Goal: Use online tool/utility: Utilize a website feature to perform a specific function

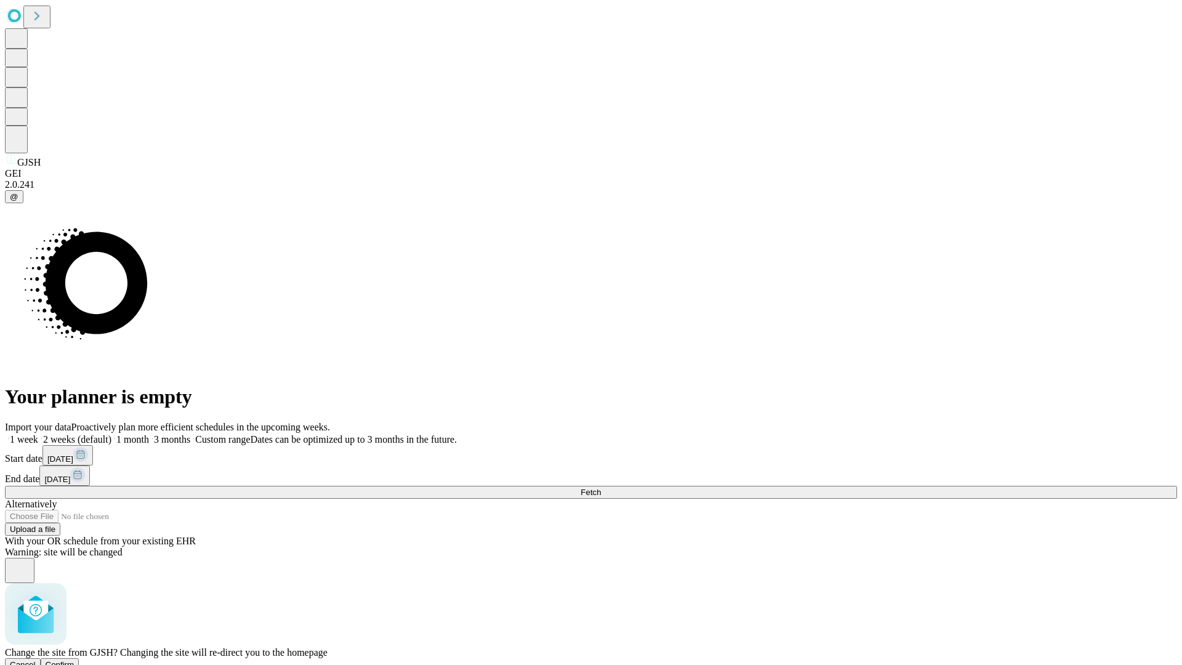
click at [74, 660] on span "Confirm" at bounding box center [60, 664] width 29 height 9
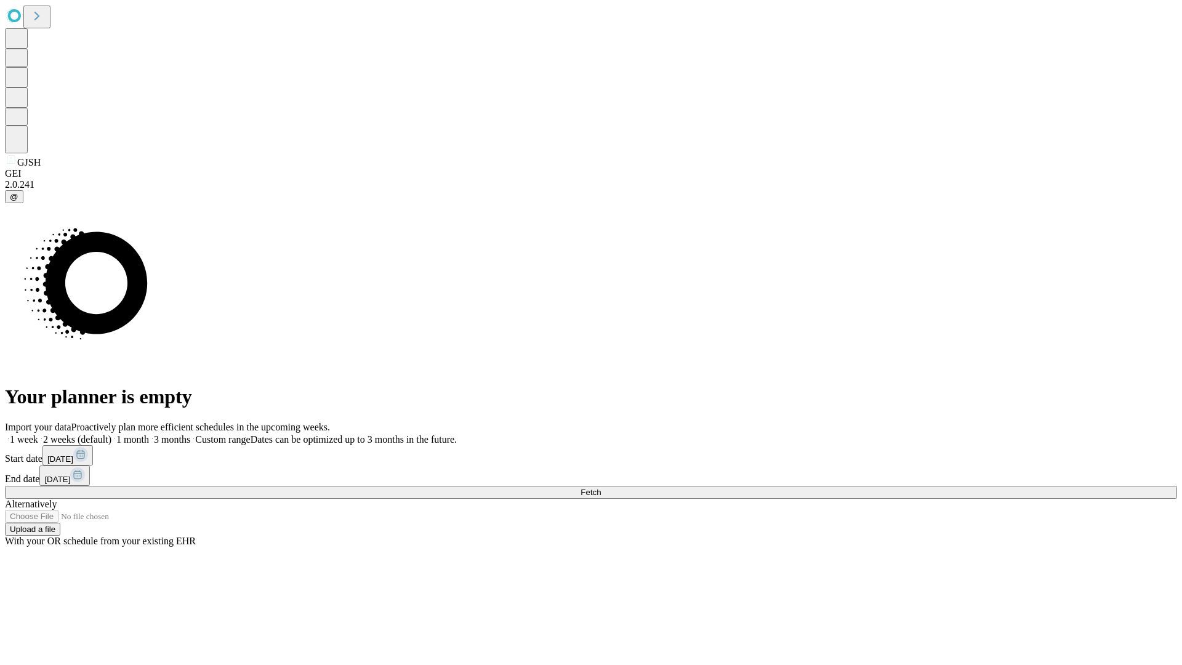
click at [38, 434] on label "1 week" at bounding box center [21, 439] width 33 height 10
click at [601, 487] on span "Fetch" at bounding box center [590, 491] width 20 height 9
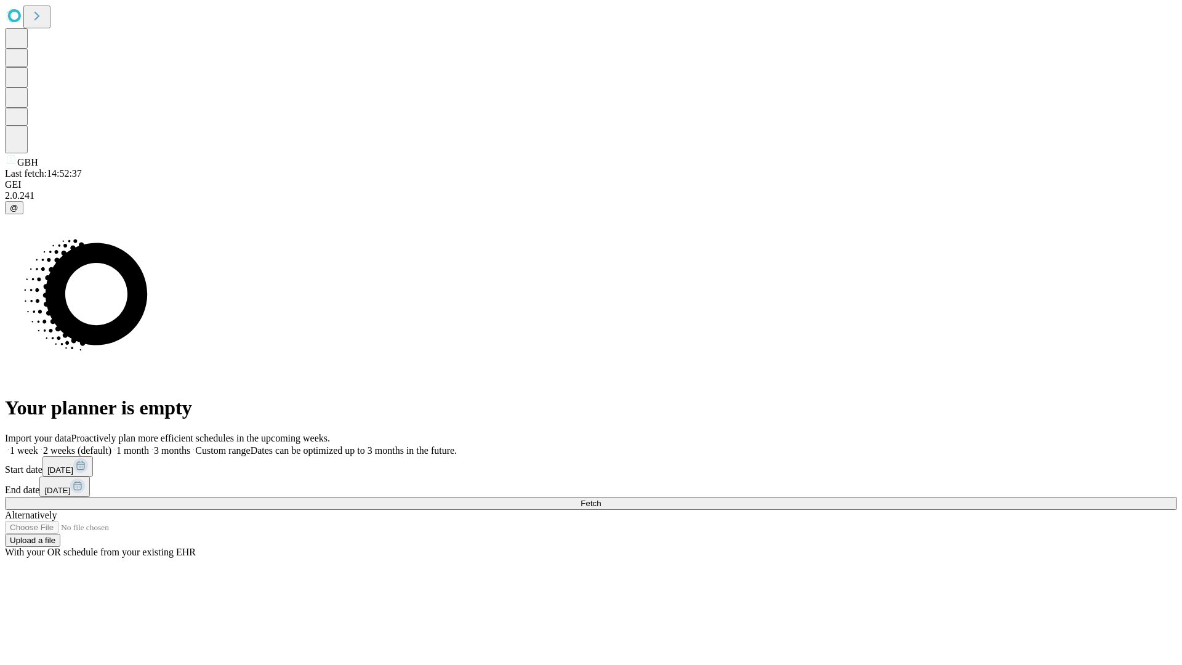
click at [38, 445] on label "1 week" at bounding box center [21, 450] width 33 height 10
click at [601, 499] on span "Fetch" at bounding box center [590, 503] width 20 height 9
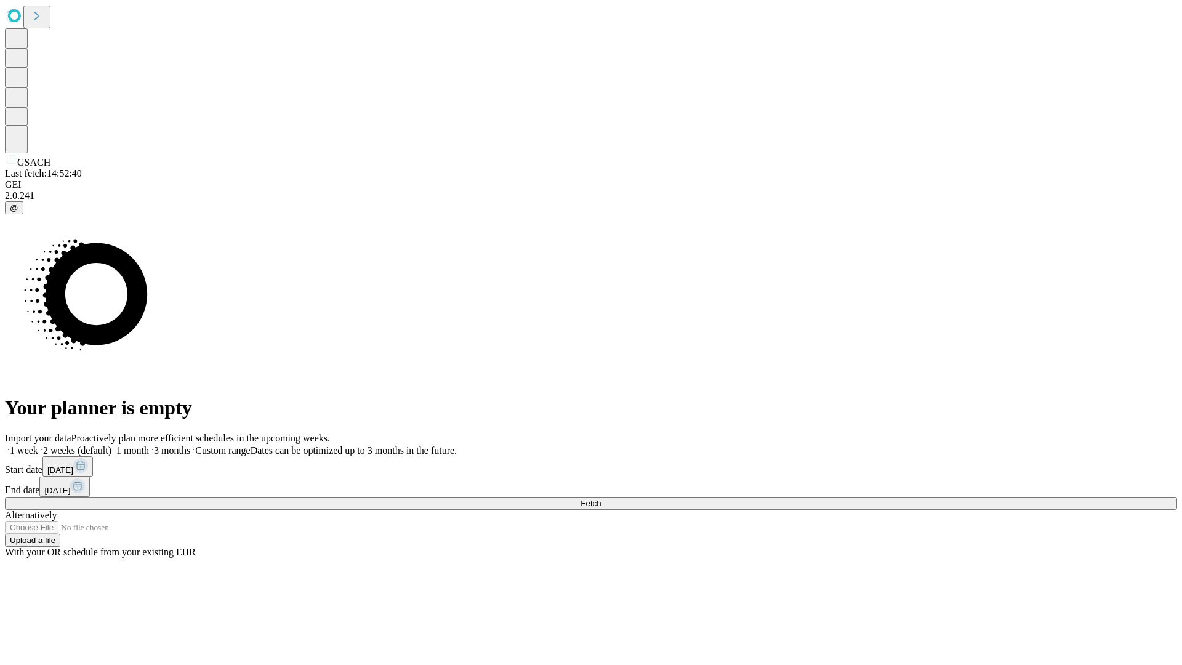
click at [38, 445] on label "1 week" at bounding box center [21, 450] width 33 height 10
click at [601, 499] on span "Fetch" at bounding box center [590, 503] width 20 height 9
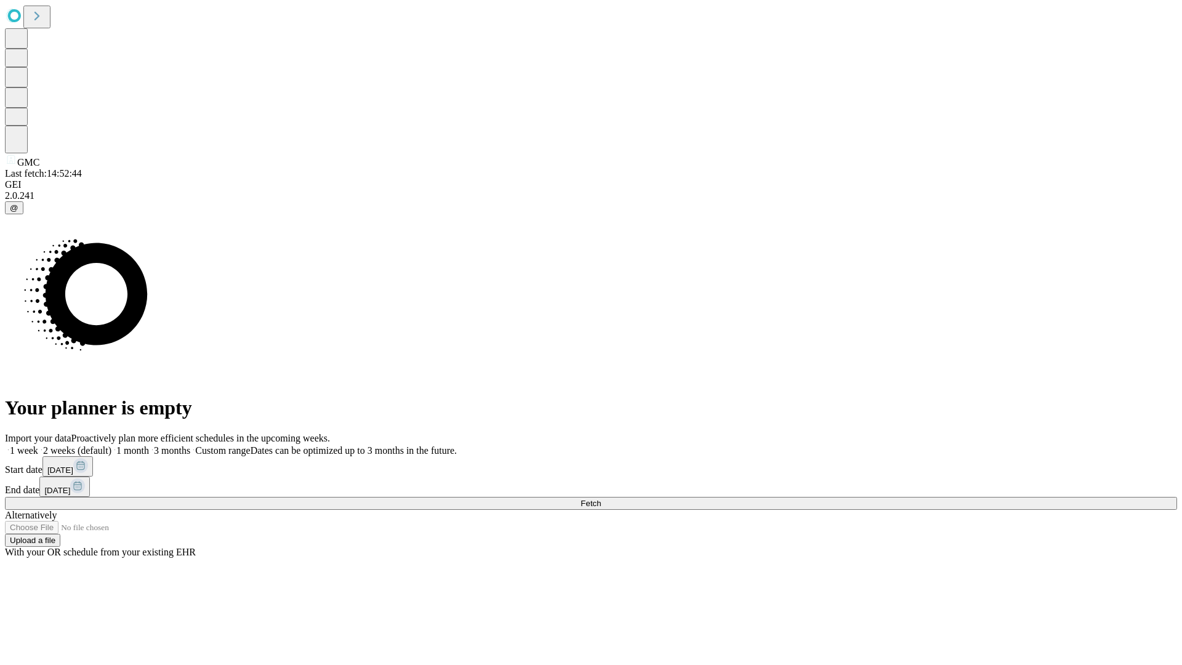
click at [38, 445] on label "1 week" at bounding box center [21, 450] width 33 height 10
click at [601, 499] on span "Fetch" at bounding box center [590, 503] width 20 height 9
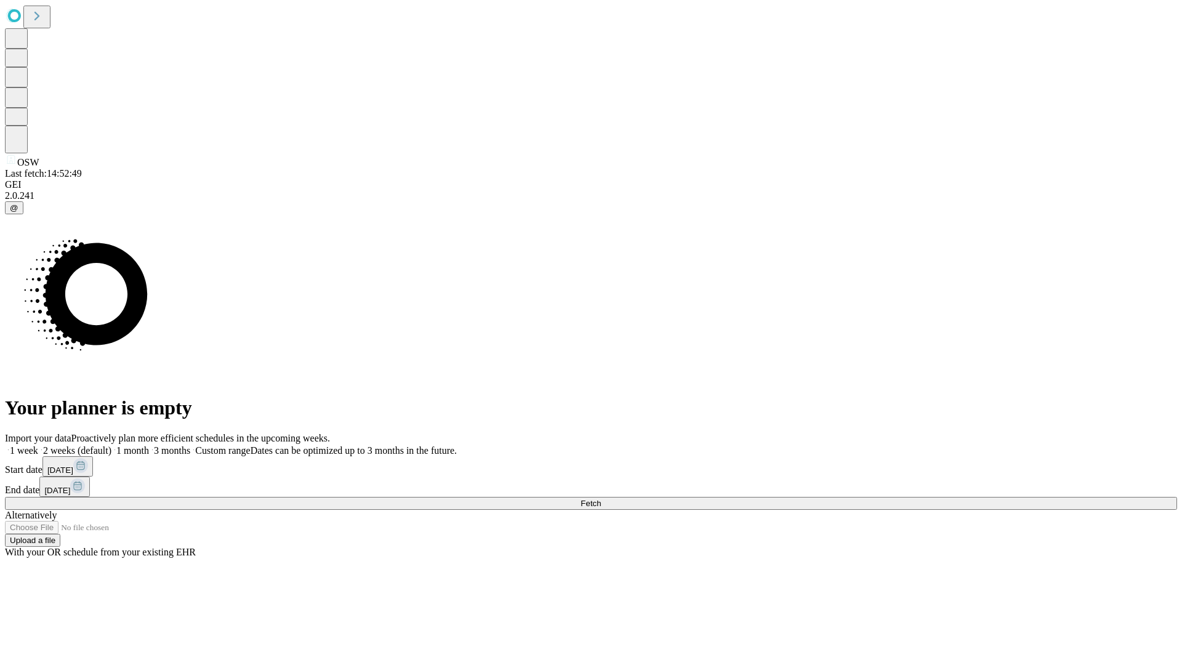
click at [38, 445] on label "1 week" at bounding box center [21, 450] width 33 height 10
click at [601, 499] on span "Fetch" at bounding box center [590, 503] width 20 height 9
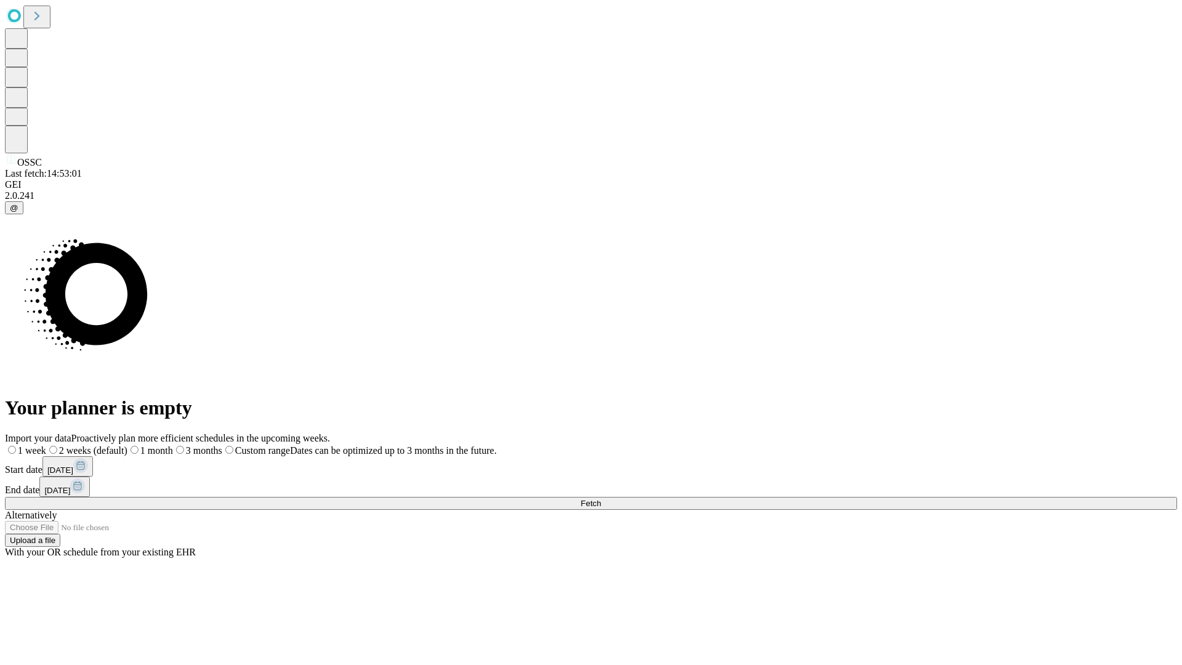
click at [46, 445] on label "1 week" at bounding box center [25, 450] width 41 height 10
click at [601, 499] on span "Fetch" at bounding box center [590, 503] width 20 height 9
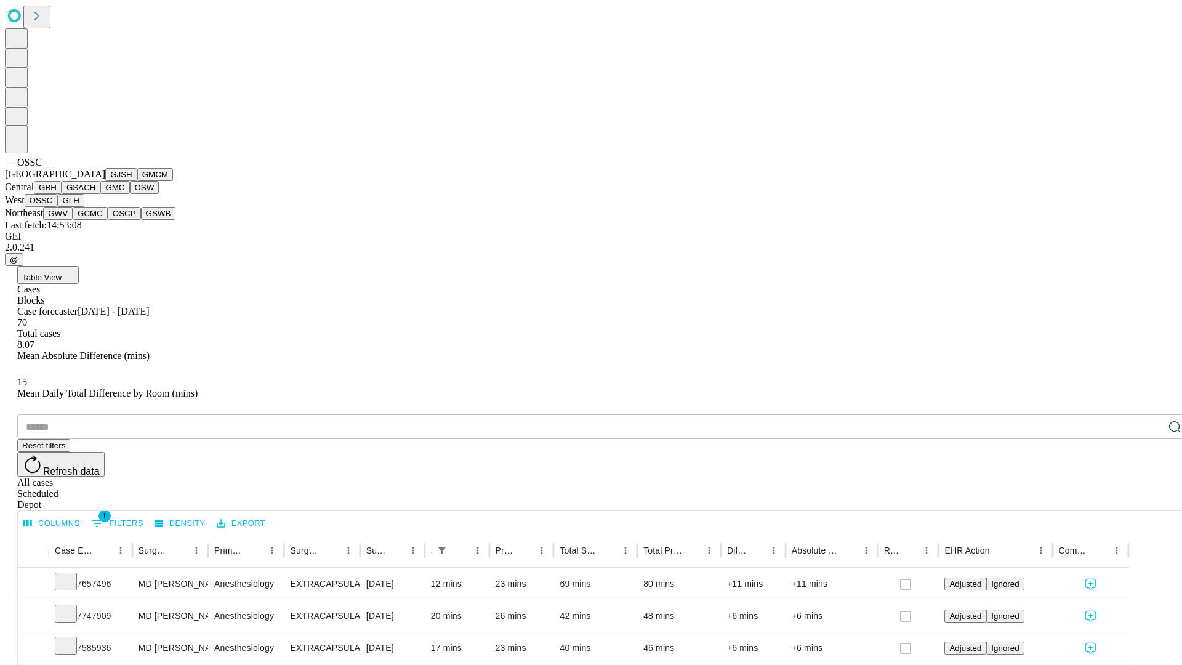
click at [84, 207] on button "GLH" at bounding box center [70, 200] width 26 height 13
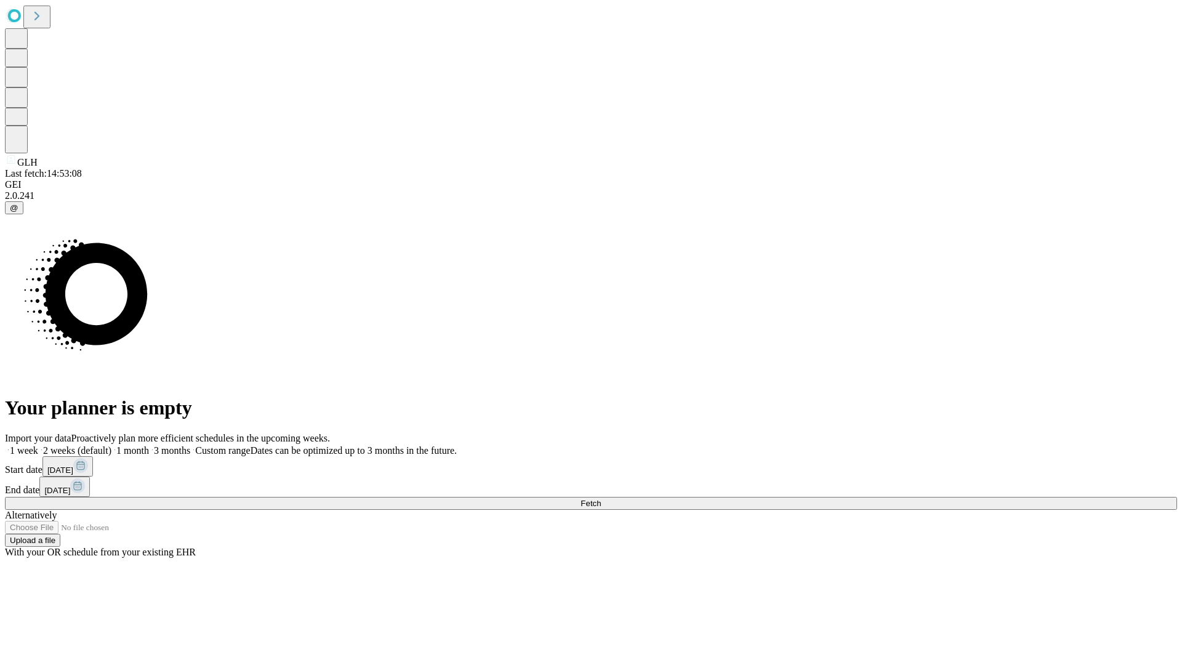
click at [38, 445] on label "1 week" at bounding box center [21, 450] width 33 height 10
click at [601, 499] on span "Fetch" at bounding box center [590, 503] width 20 height 9
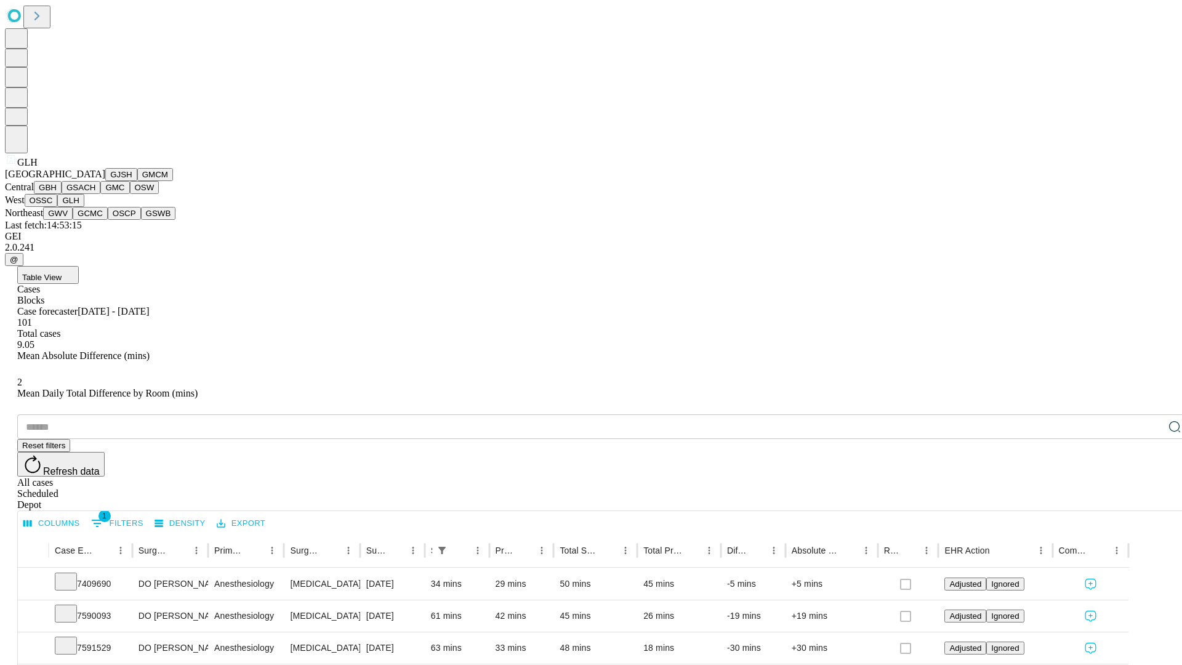
click at [73, 220] on button "GWV" at bounding box center [58, 213] width 30 height 13
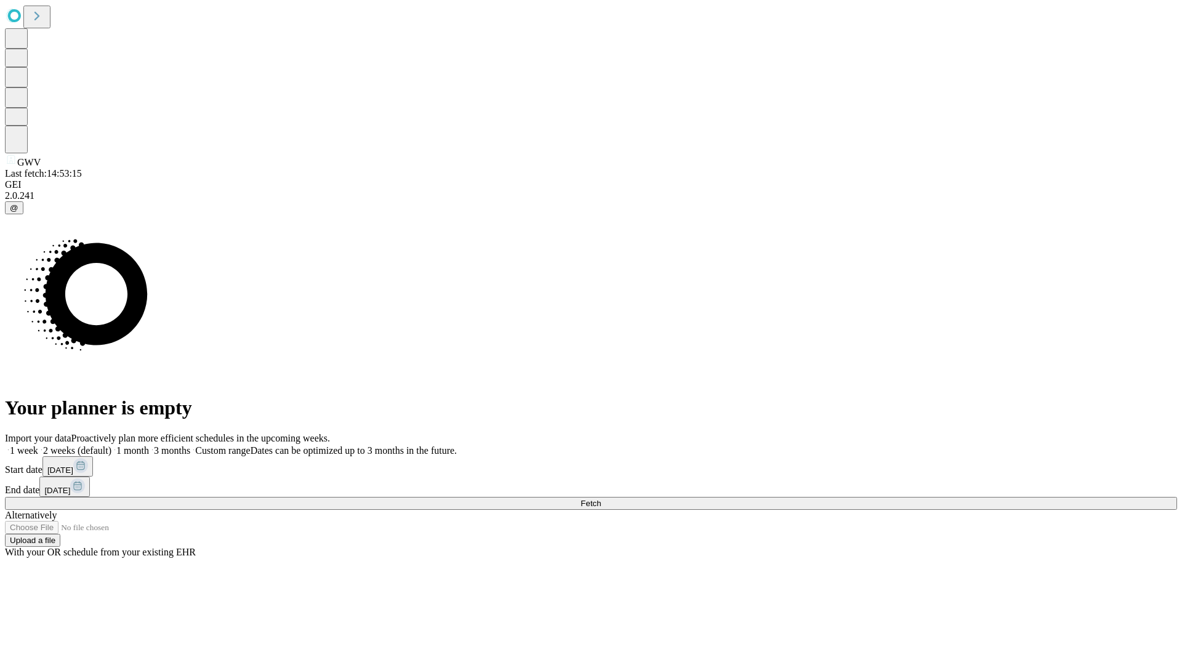
click at [38, 445] on label "1 week" at bounding box center [21, 450] width 33 height 10
click at [601, 499] on span "Fetch" at bounding box center [590, 503] width 20 height 9
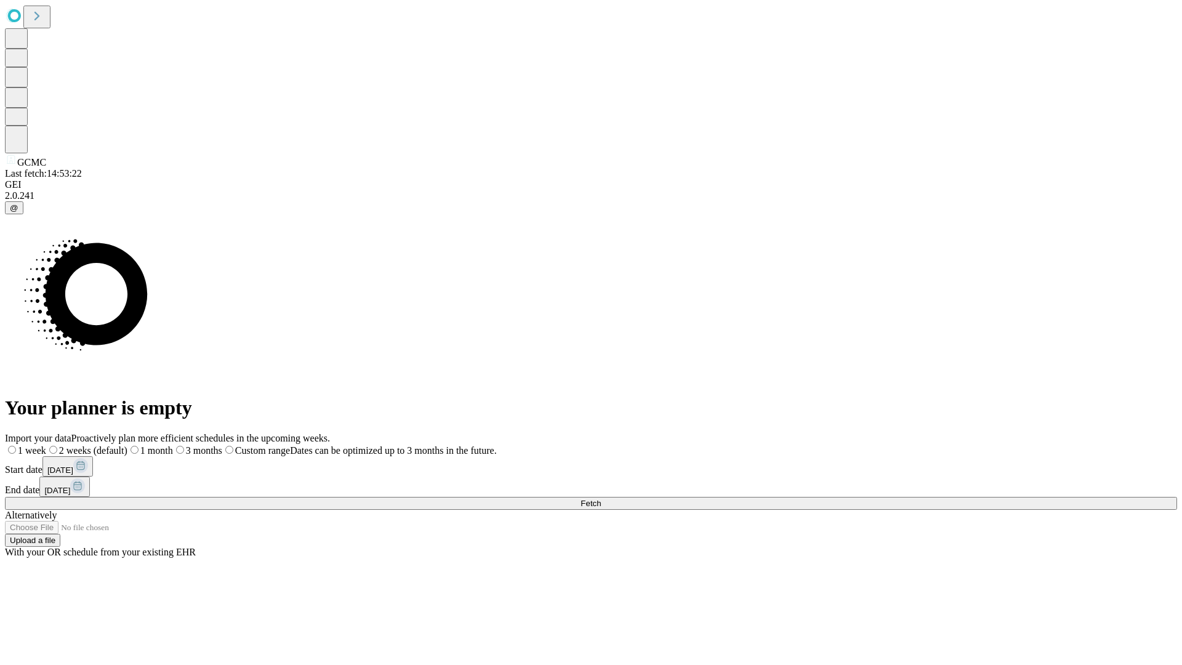
click at [46, 445] on label "1 week" at bounding box center [25, 450] width 41 height 10
click at [601, 499] on span "Fetch" at bounding box center [590, 503] width 20 height 9
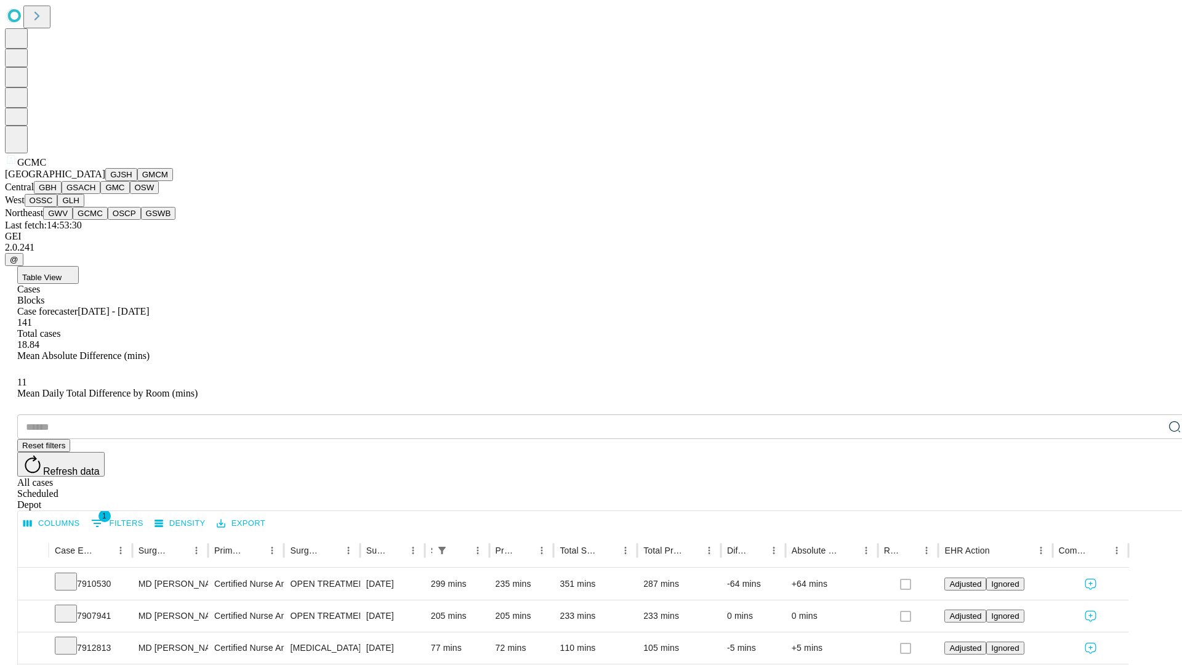
click at [108, 220] on button "OSCP" at bounding box center [124, 213] width 33 height 13
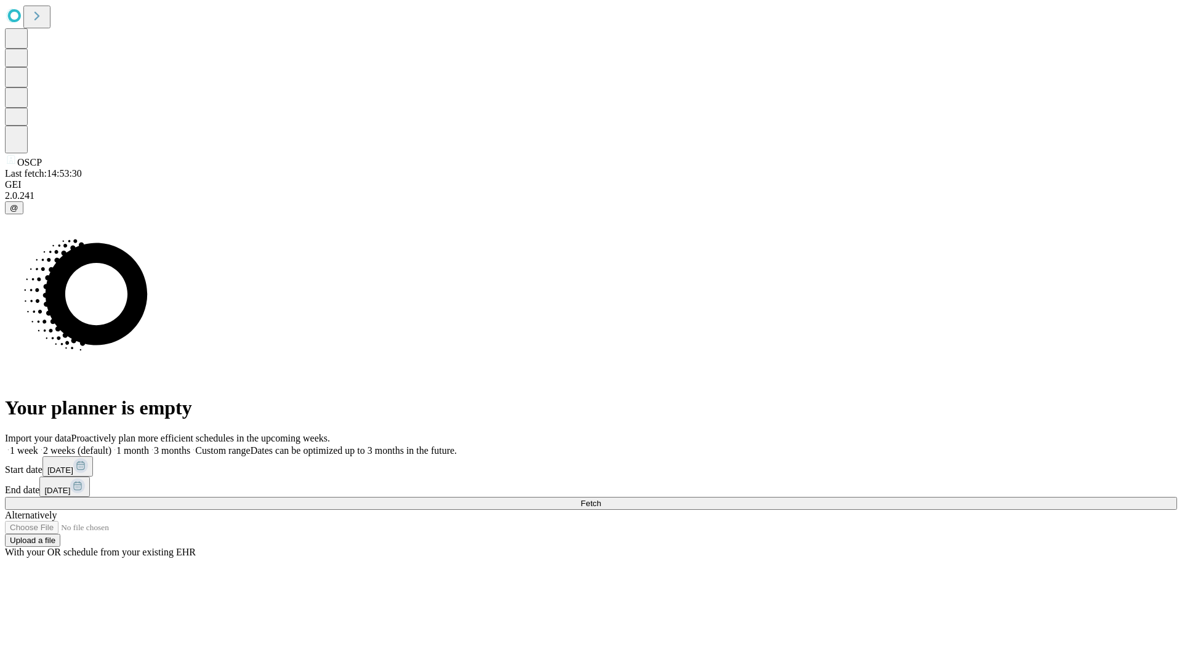
click at [38, 445] on label "1 week" at bounding box center [21, 450] width 33 height 10
click at [601, 499] on span "Fetch" at bounding box center [590, 503] width 20 height 9
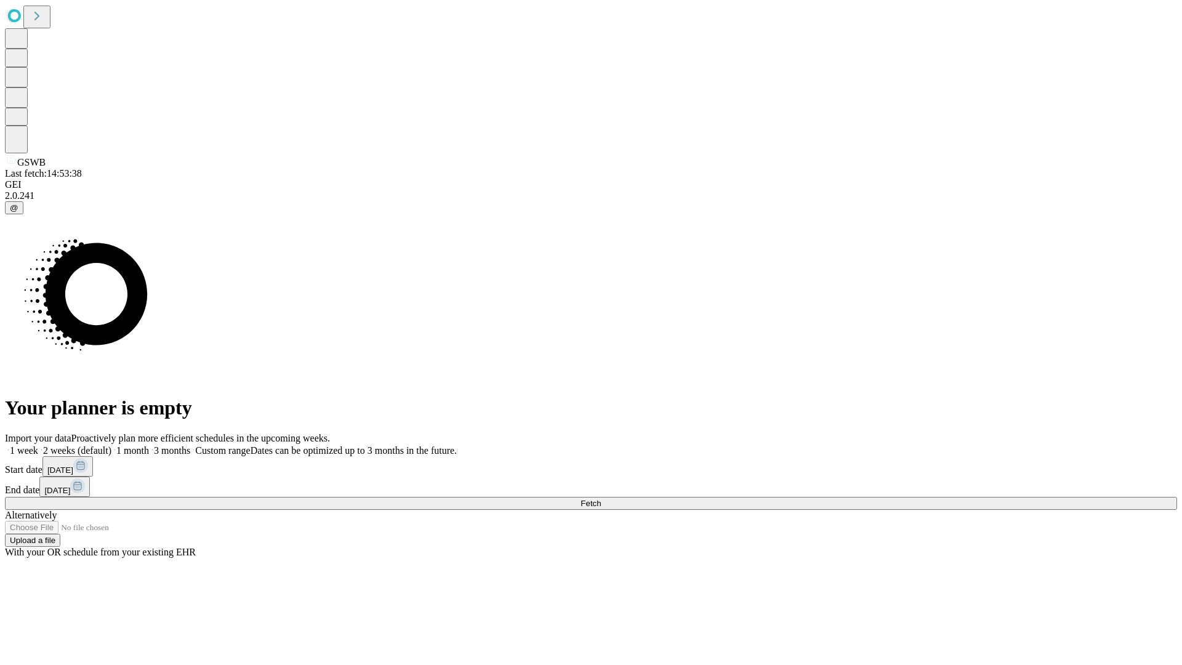
click at [601, 499] on span "Fetch" at bounding box center [590, 503] width 20 height 9
